Goal: Task Accomplishment & Management: Manage account settings

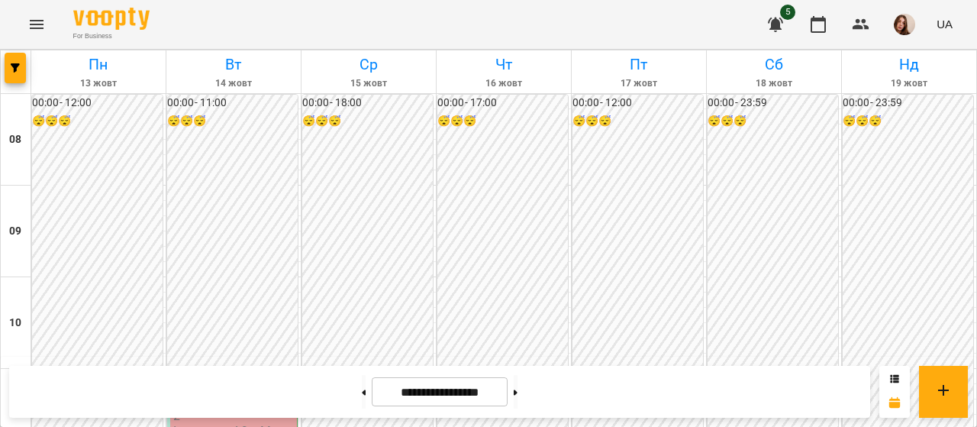
scroll to position [213, 0]
click at [217, 409] on p "2" at bounding box center [233, 415] width 121 height 13
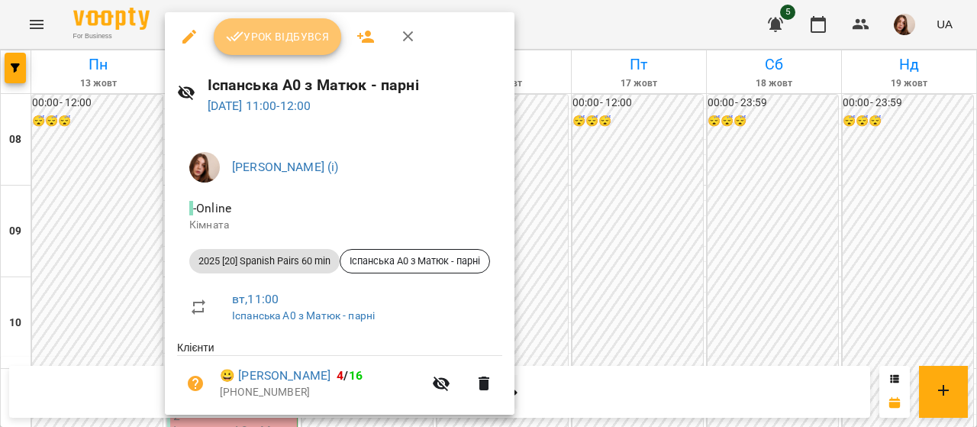
click at [305, 47] on button "Урок відбувся" at bounding box center [278, 36] width 128 height 37
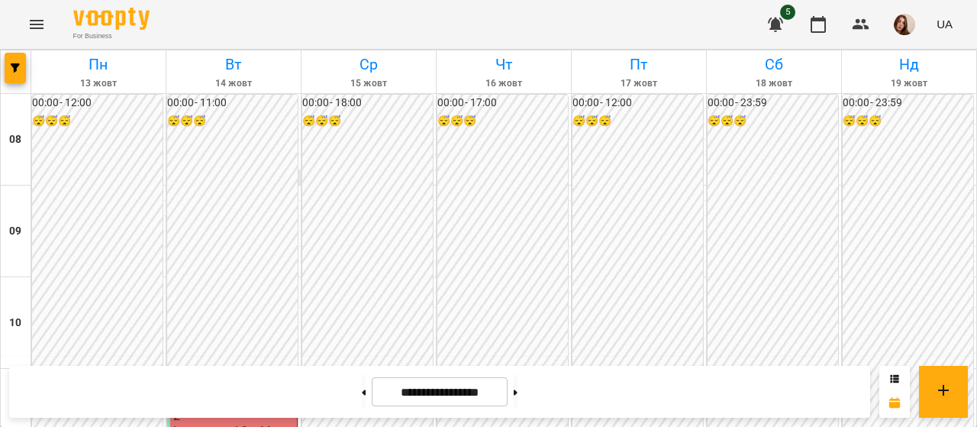
scroll to position [268, 0]
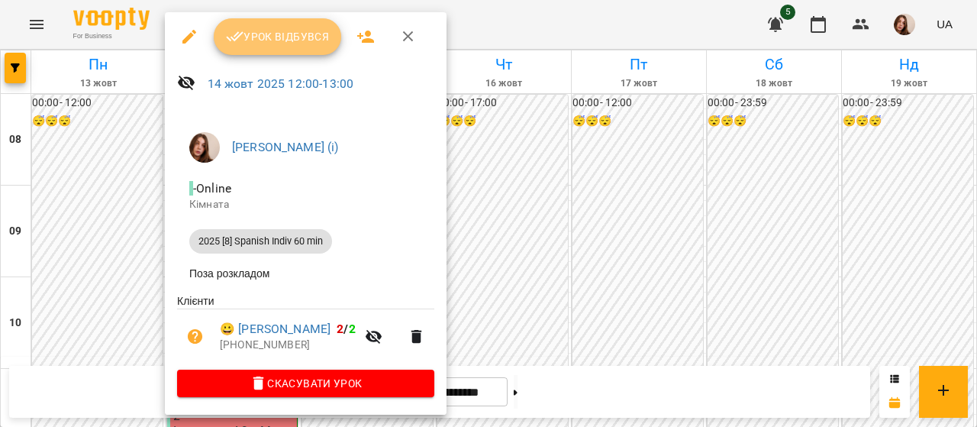
click at [289, 37] on span "Урок відбувся" at bounding box center [278, 36] width 104 height 18
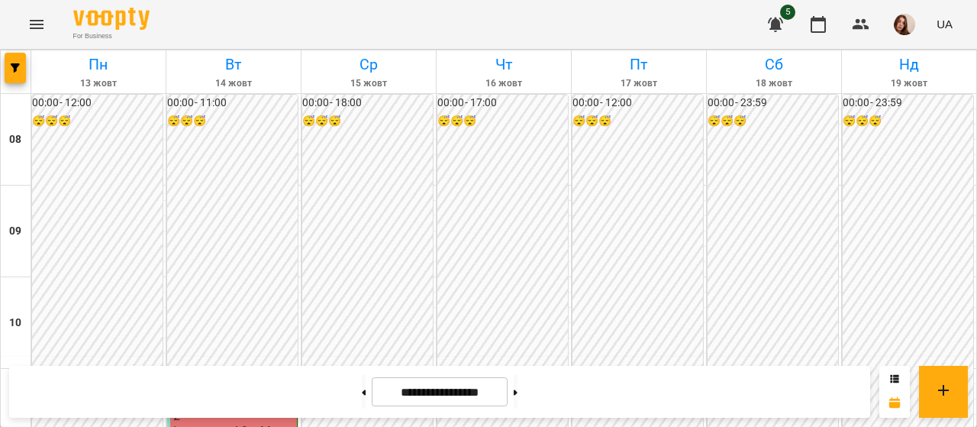
scroll to position [862, 0]
click at [903, 27] on img "button" at bounding box center [904, 24] width 21 height 21
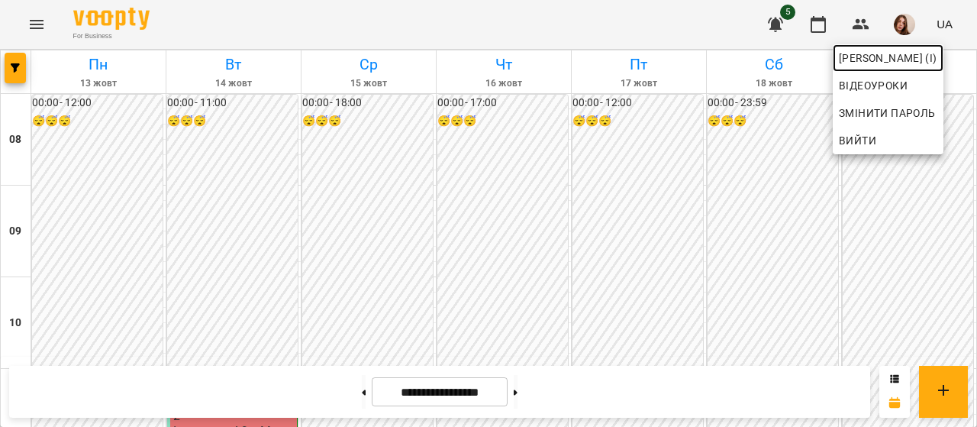
click at [905, 51] on span "[PERSON_NAME] (і)" at bounding box center [888, 58] width 98 height 18
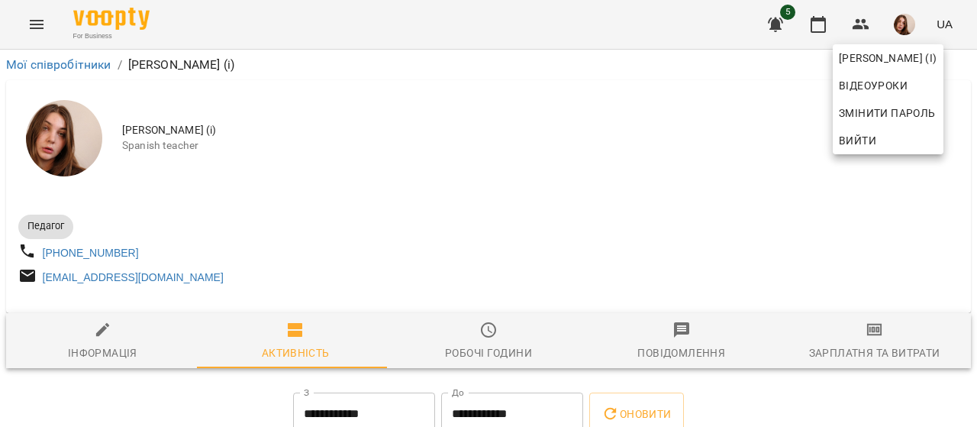
click at [872, 332] on div at bounding box center [488, 213] width 977 height 427
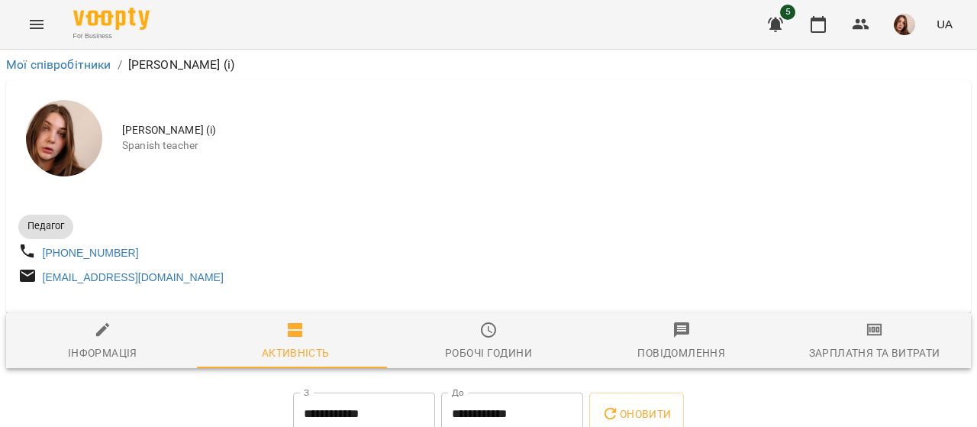
click at [853, 338] on span "Зарплатня та Витрати" at bounding box center [874, 341] width 175 height 41
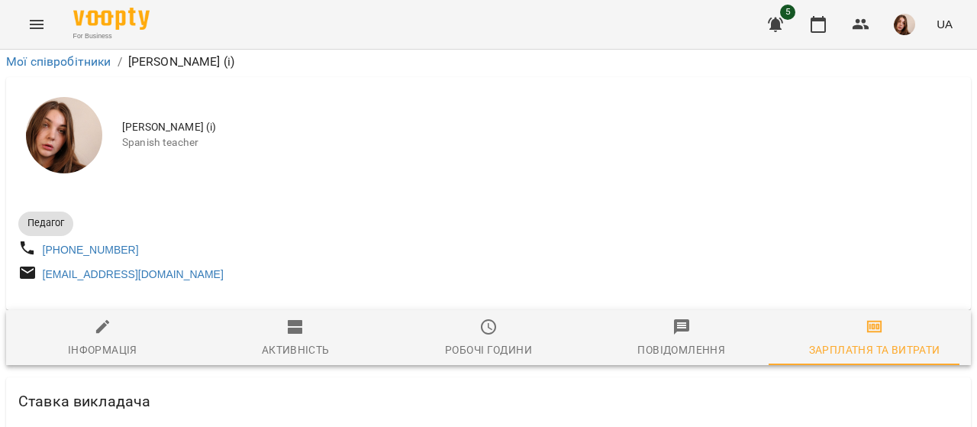
scroll to position [4080, 0]
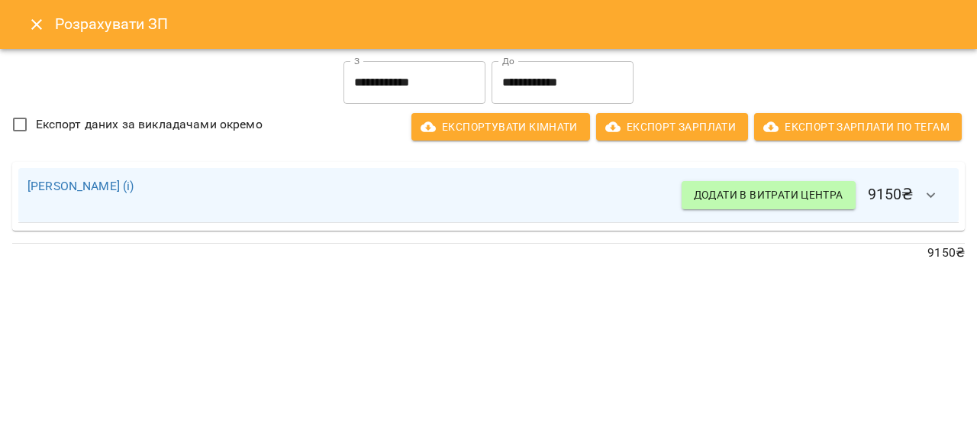
click at [41, 19] on icon "Close" at bounding box center [36, 24] width 18 height 18
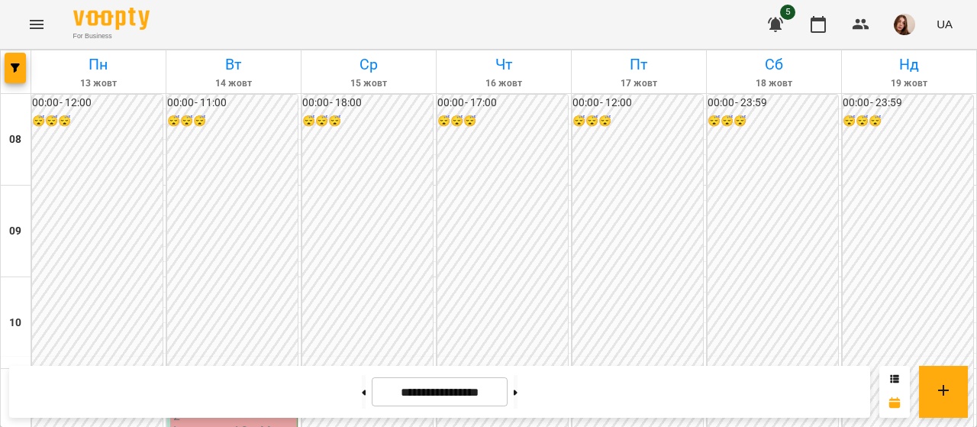
scroll to position [56, 0]
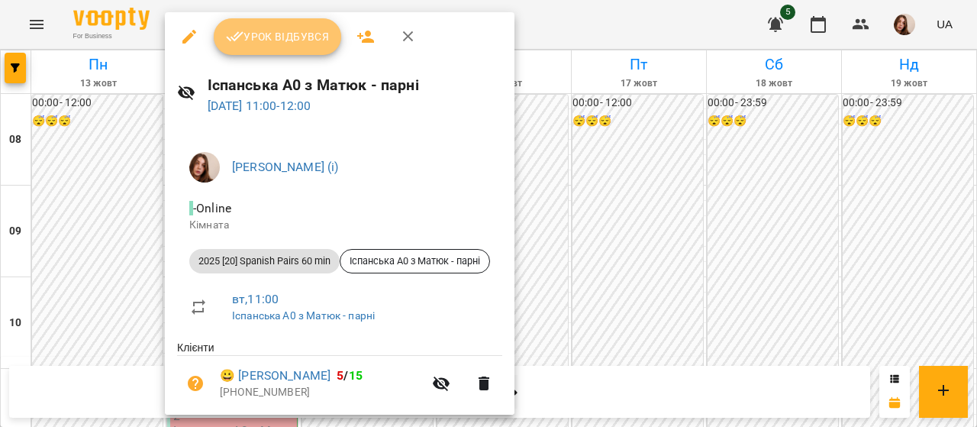
click at [284, 40] on span "Урок відбувся" at bounding box center [278, 36] width 104 height 18
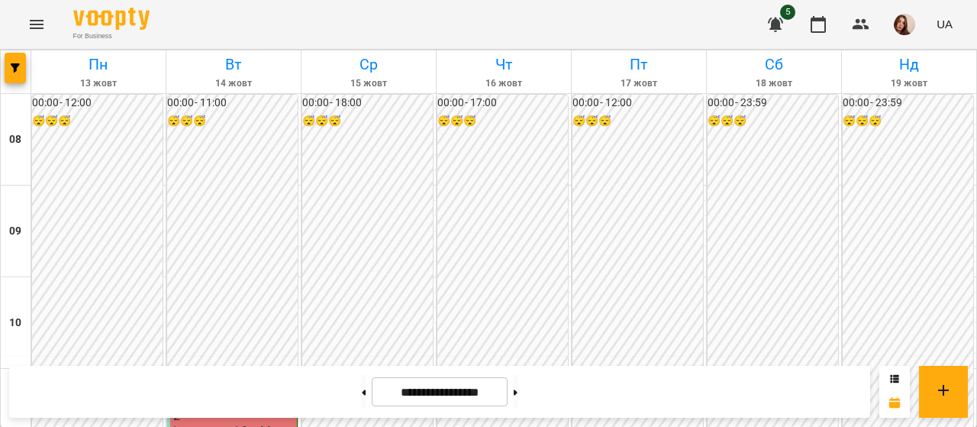
scroll to position [188, 0]
click at [902, 37] on button "button" at bounding box center [905, 25] width 40 height 40
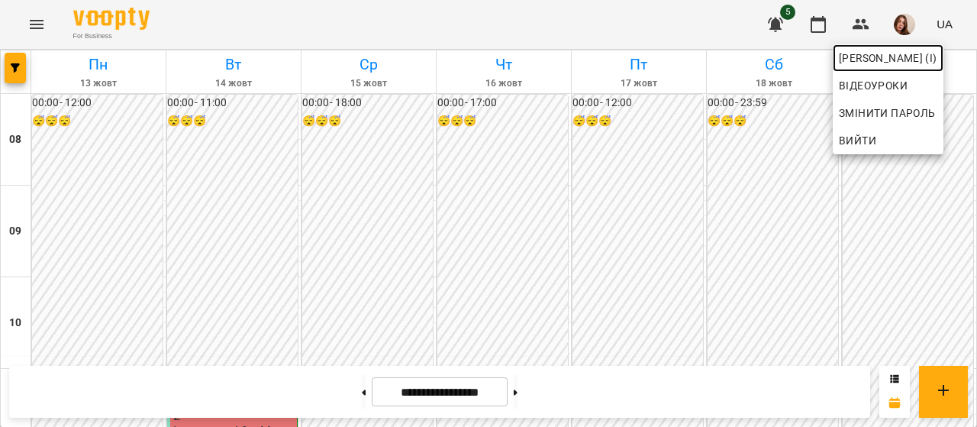
click at [910, 60] on span "[PERSON_NAME] (і)" at bounding box center [888, 58] width 98 height 18
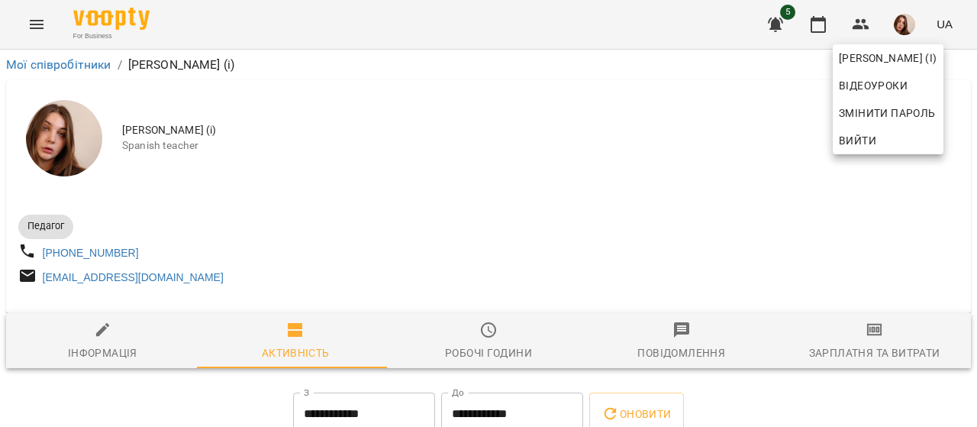
click at [866, 344] on div at bounding box center [488, 213] width 977 height 427
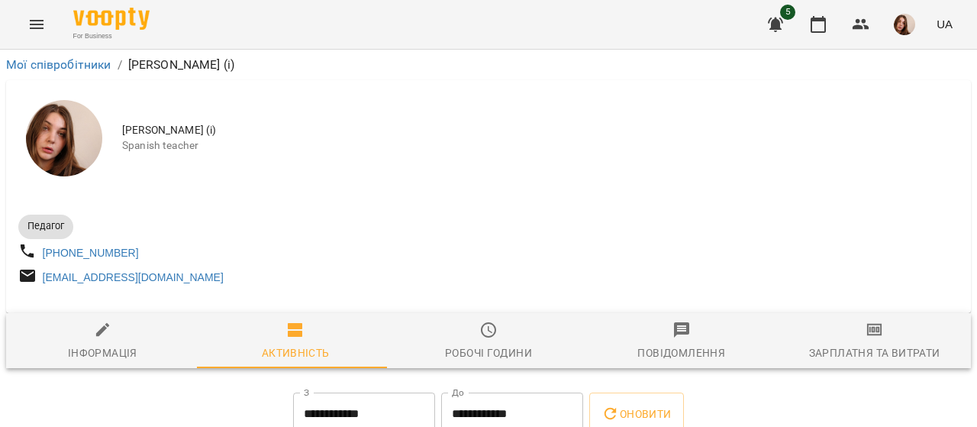
click at [866, 339] on icon "button" at bounding box center [875, 330] width 18 height 18
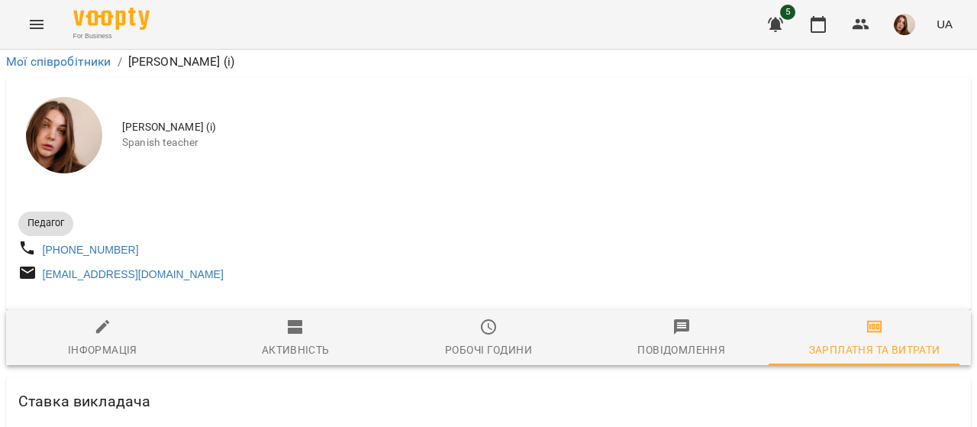
scroll to position [4080, 0]
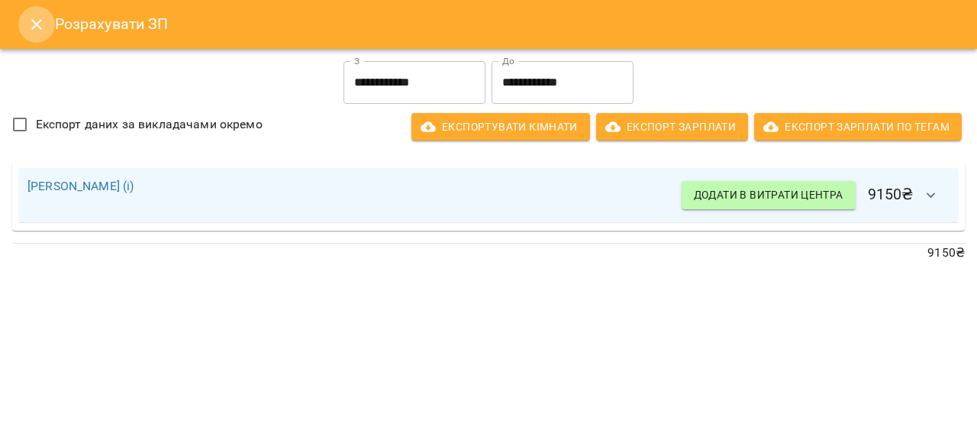
click at [40, 18] on icon "Close" at bounding box center [36, 24] width 18 height 18
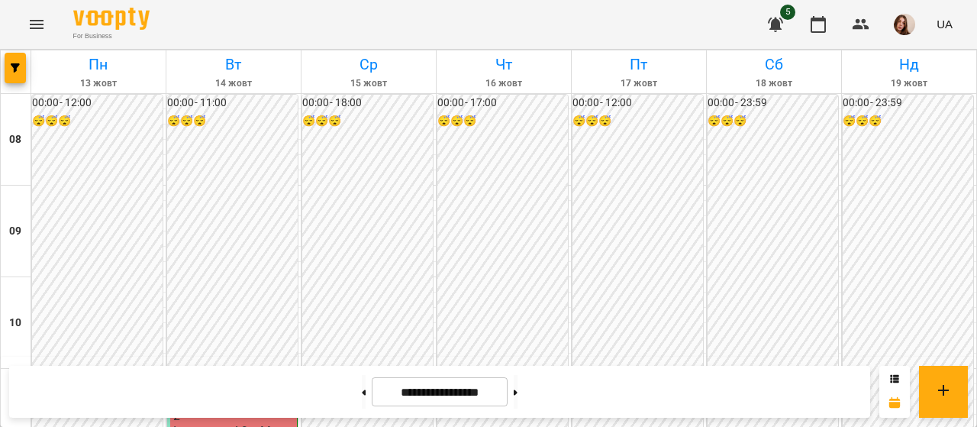
scroll to position [524, 0]
click at [518, 384] on button at bounding box center [516, 392] width 4 height 34
click at [362, 396] on button at bounding box center [364, 392] width 4 height 34
type input "**********"
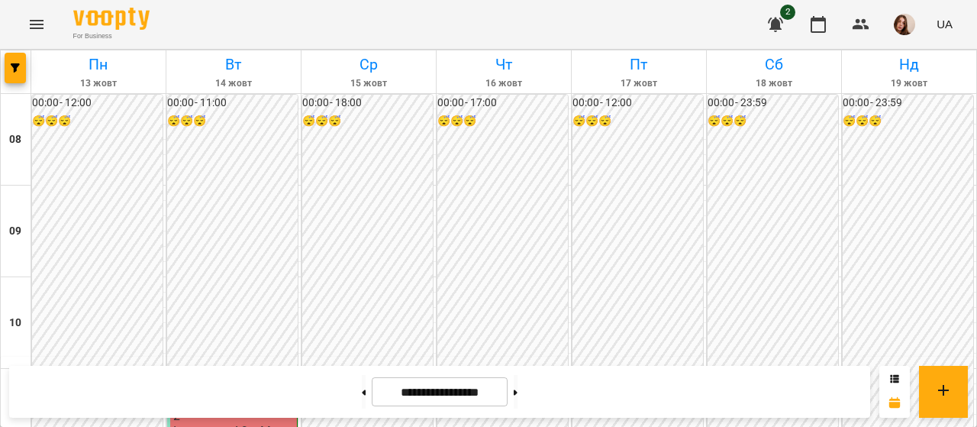
scroll to position [922, 0]
